Goal: Check status: Check status

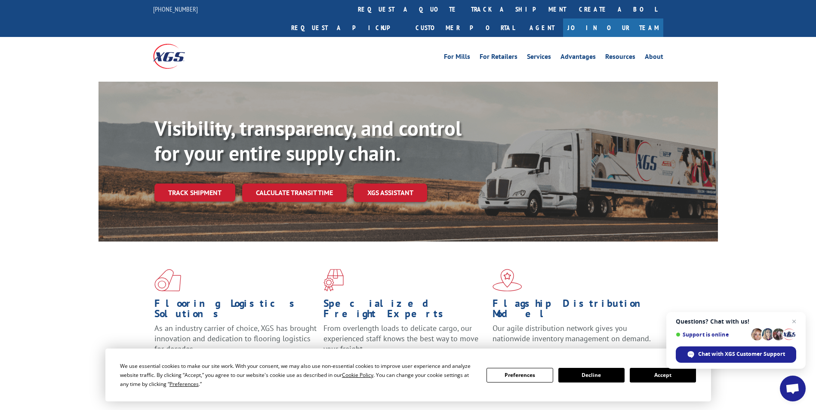
click at [588, 373] on button "Decline" at bounding box center [591, 375] width 66 height 15
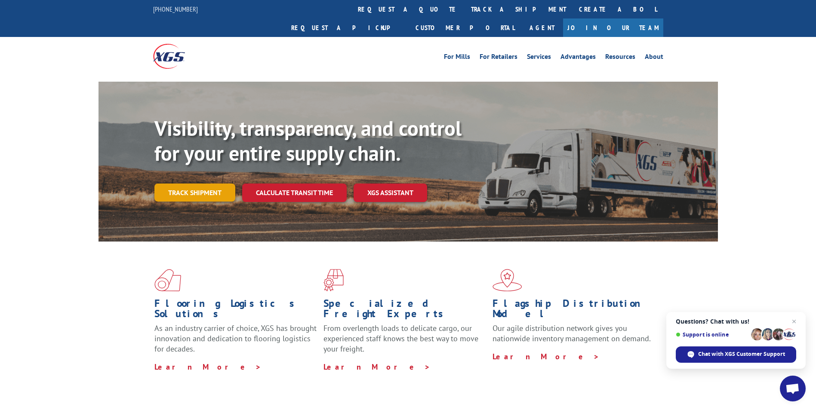
click at [187, 184] on link "Track shipment" at bounding box center [194, 193] width 81 height 18
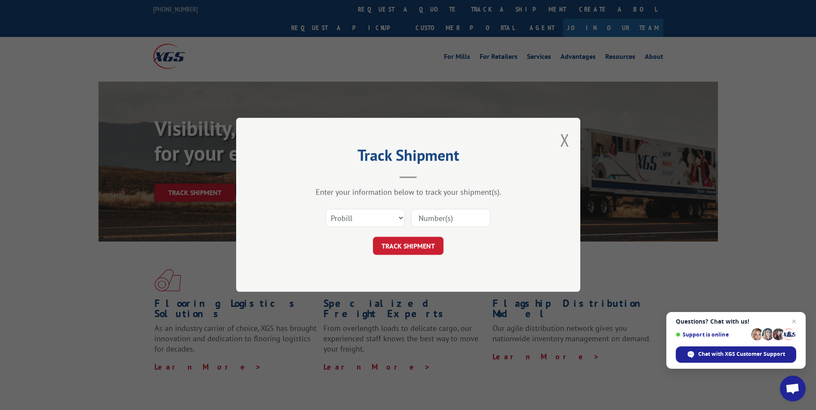
click at [442, 217] on input at bounding box center [450, 218] width 79 height 18
paste input "1068052861"
type input "1068052861"
click at [415, 250] on button "TRACK SHIPMENT" at bounding box center [408, 246] width 71 height 18
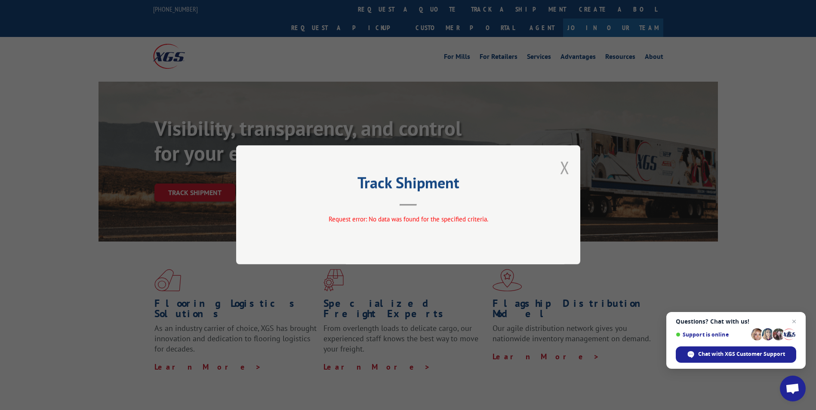
click at [566, 169] on button "Close modal" at bounding box center [564, 167] width 9 height 23
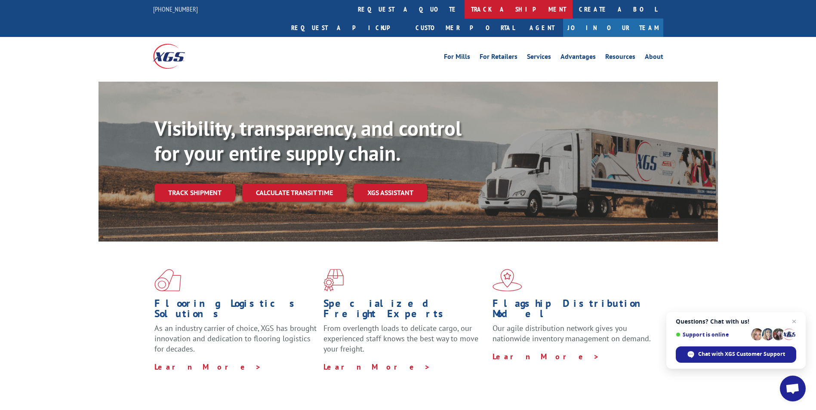
click at [464, 11] on link "track a shipment" at bounding box center [518, 9] width 108 height 18
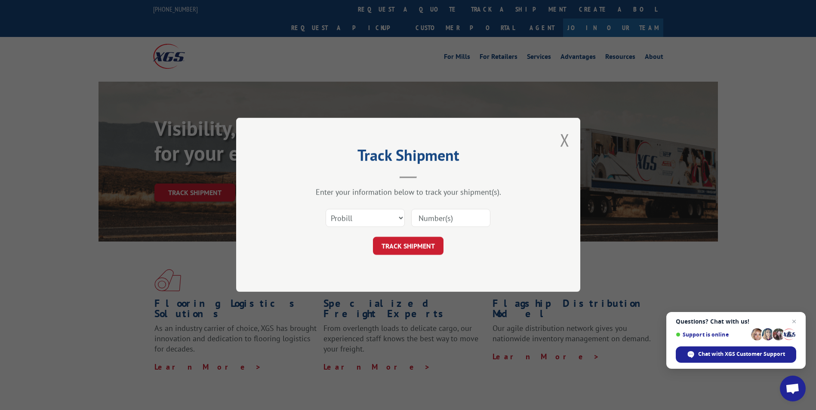
click at [451, 218] on input at bounding box center [450, 218] width 79 height 18
click at [398, 222] on select "Select category... Probill BOL PO" at bounding box center [364, 218] width 79 height 18
select select "po"
click at [325, 209] on select "Select category... Probill BOL PO" at bounding box center [364, 218] width 79 height 18
click at [465, 217] on input at bounding box center [450, 218] width 79 height 18
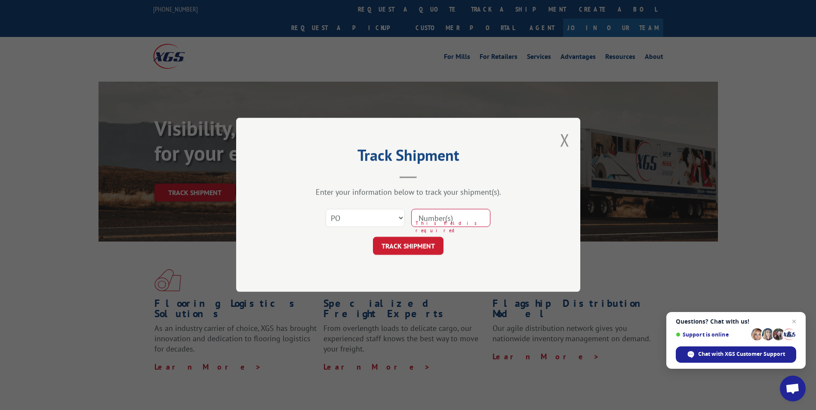
paste input "PR3977284"
type input "PR3977284"
click at [398, 254] on button "TRACK SHIPMENT" at bounding box center [408, 246] width 71 height 18
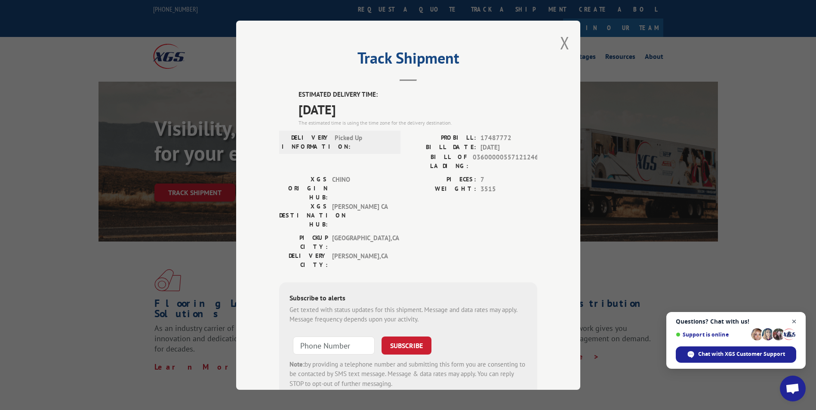
click at [795, 319] on span "Close chat" at bounding box center [794, 321] width 11 height 11
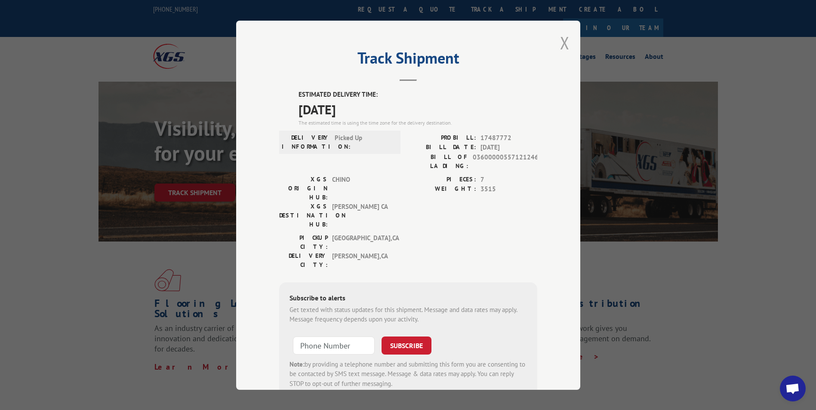
click at [562, 42] on button "Close modal" at bounding box center [564, 42] width 9 height 23
